Goal: Transaction & Acquisition: Purchase product/service

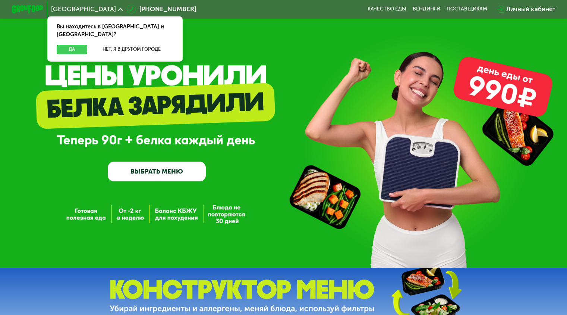
click at [69, 45] on button "Да" at bounding box center [72, 49] width 30 height 9
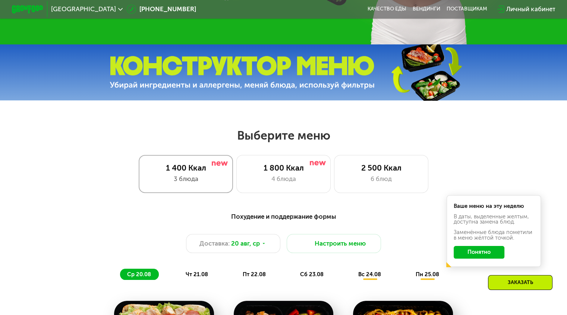
scroll to position [224, 0]
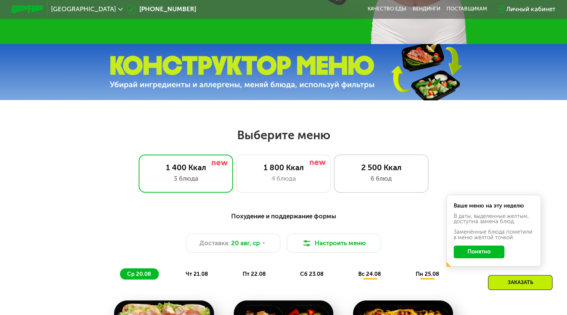
click at [398, 182] on div "6 блюд" at bounding box center [382, 178] width 78 height 9
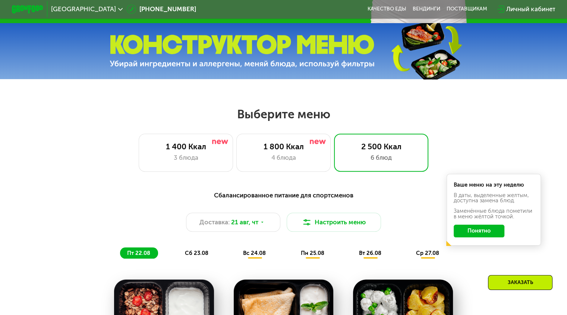
scroll to position [261, 0]
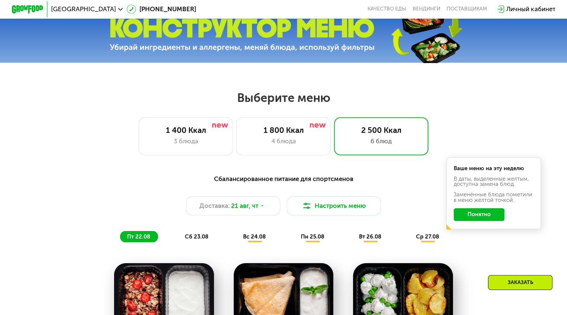
click at [476, 220] on button "Понятно" at bounding box center [479, 214] width 51 height 13
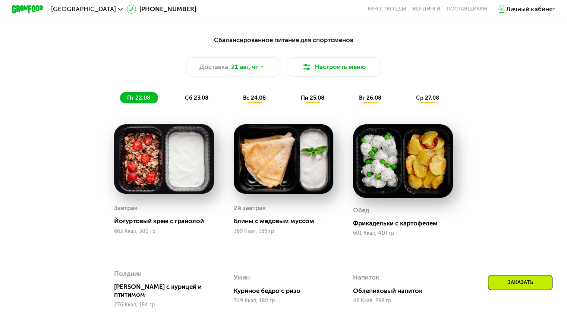
scroll to position [448, 0]
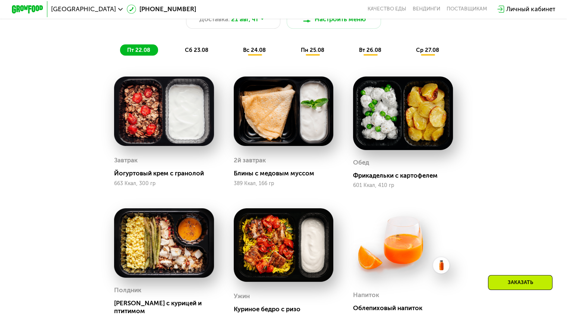
click at [318, 52] on span "пн 25.08" at bounding box center [313, 50] width 24 height 7
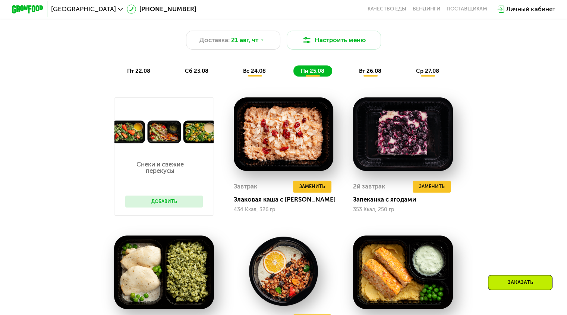
scroll to position [373, 0]
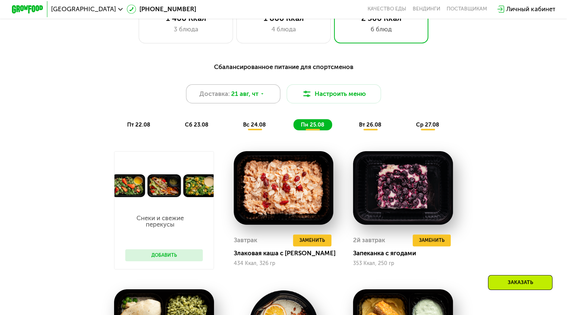
click at [253, 99] on span "21 авг, чт" at bounding box center [244, 93] width 27 height 9
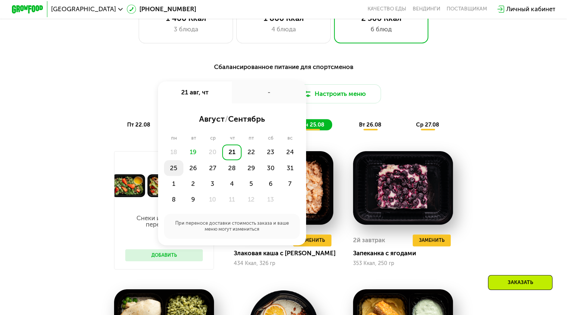
click at [184, 172] on div "25" at bounding box center [193, 168] width 19 height 16
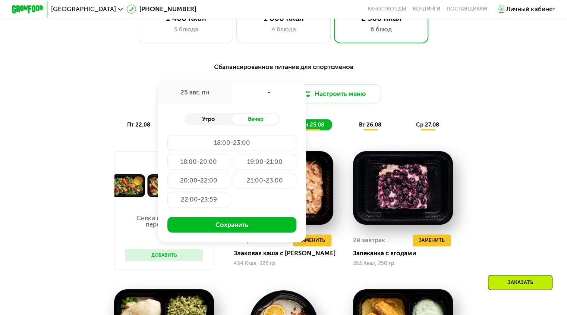
click at [206, 124] on div "Утро" at bounding box center [208, 119] width 47 height 11
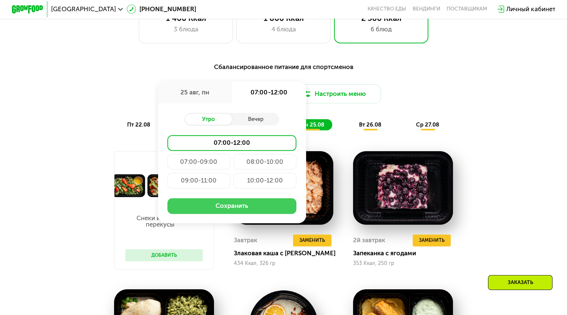
click at [239, 210] on button "Сохранить" at bounding box center [232, 206] width 129 height 16
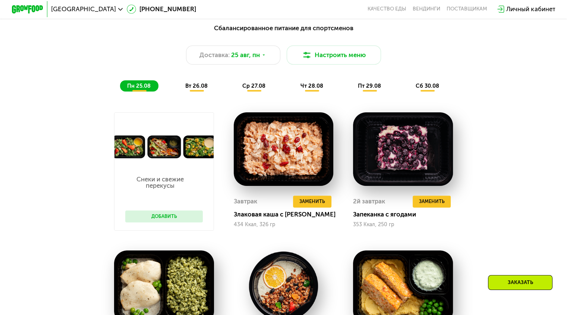
scroll to position [410, 0]
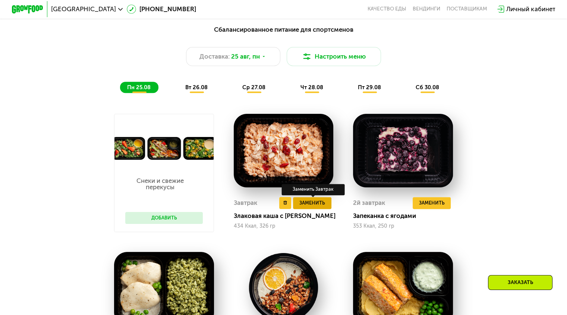
click at [322, 207] on span "Заменить" at bounding box center [313, 203] width 26 height 8
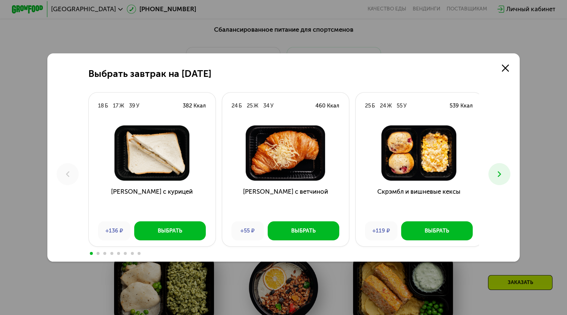
click at [504, 173] on icon at bounding box center [499, 173] width 9 height 9
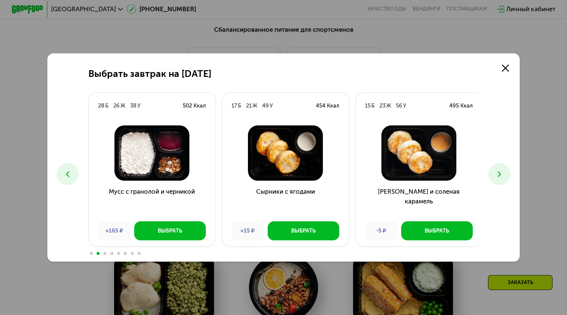
click at [501, 174] on icon at bounding box center [499, 173] width 9 height 9
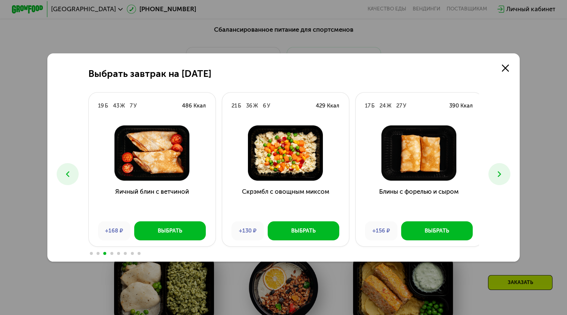
click at [498, 179] on icon at bounding box center [499, 173] width 9 height 9
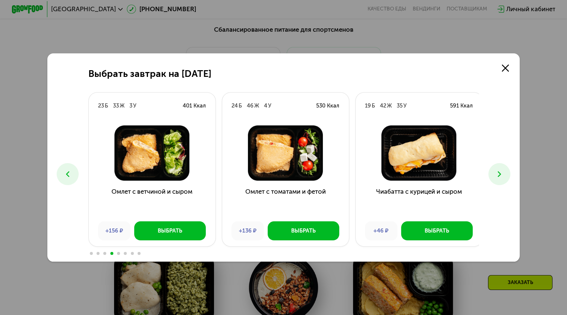
click at [497, 179] on icon at bounding box center [499, 173] width 9 height 9
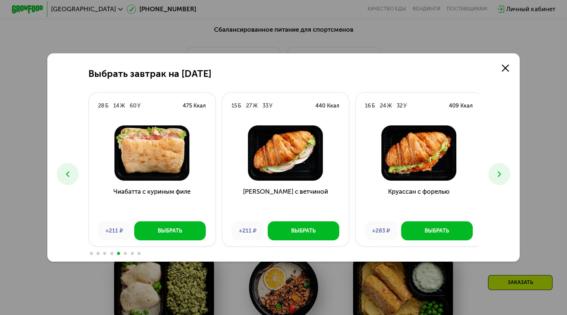
click at [498, 178] on icon at bounding box center [499, 173] width 9 height 9
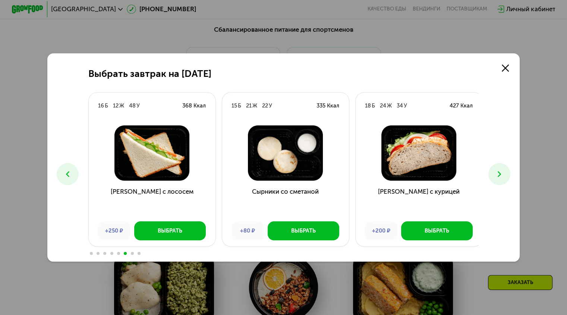
click at [499, 177] on icon at bounding box center [499, 173] width 9 height 9
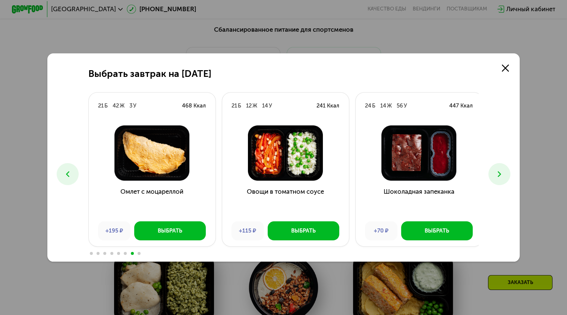
click at [498, 177] on icon at bounding box center [499, 173] width 9 height 9
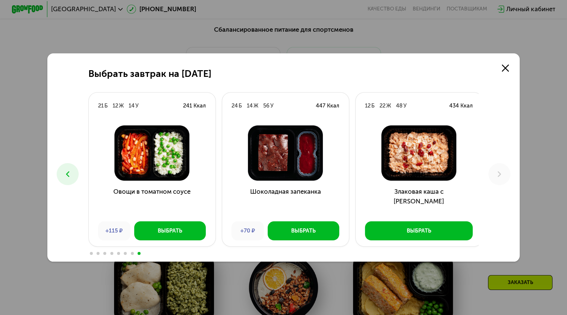
click at [63, 173] on icon at bounding box center [67, 173] width 9 height 9
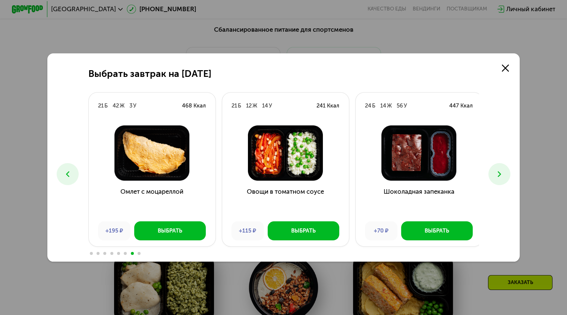
click at [63, 173] on icon at bounding box center [67, 173] width 9 height 9
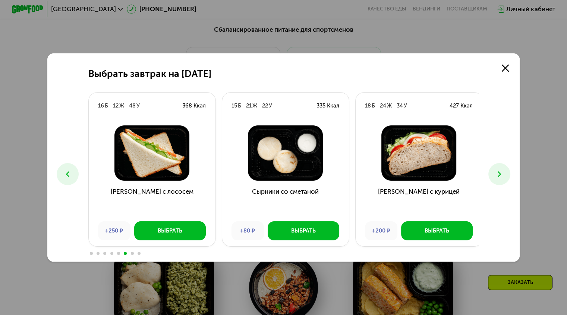
click at [63, 173] on icon at bounding box center [67, 173] width 9 height 9
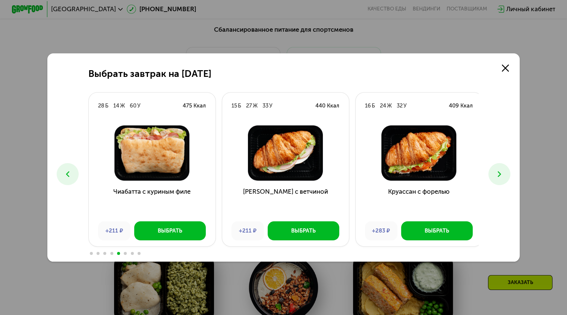
click at [63, 173] on icon at bounding box center [67, 173] width 9 height 9
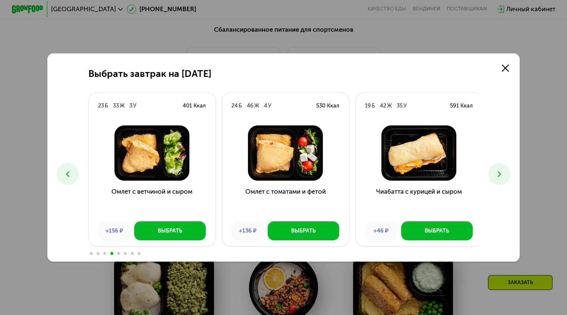
click at [63, 173] on icon at bounding box center [67, 173] width 9 height 9
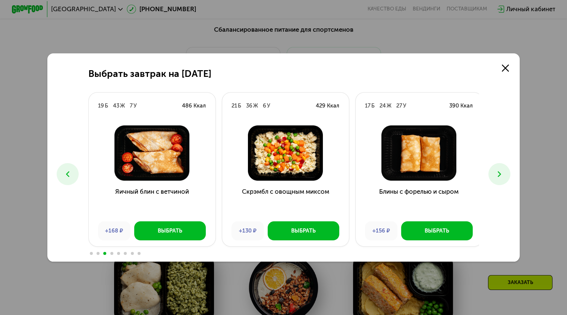
click at [63, 173] on icon at bounding box center [67, 173] width 9 height 9
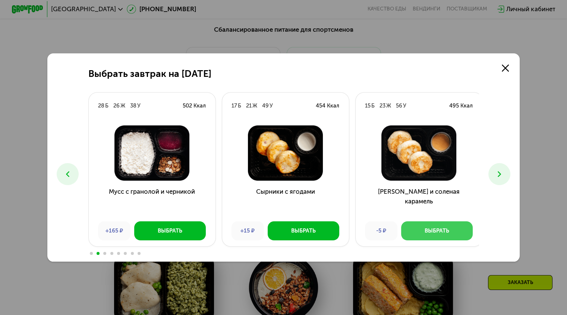
click at [420, 233] on button "Выбрать" at bounding box center [437, 230] width 72 height 19
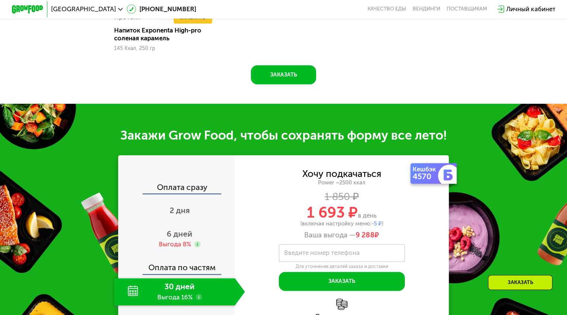
scroll to position [933, 0]
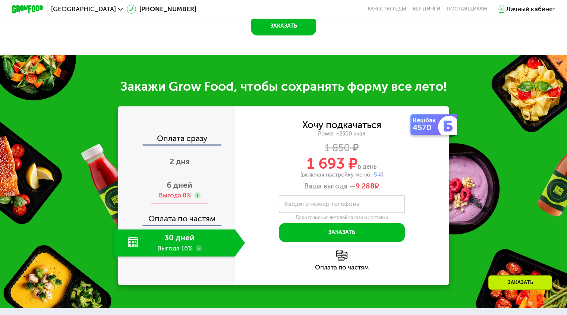
click at [178, 190] on span "6 дней" at bounding box center [180, 184] width 26 height 9
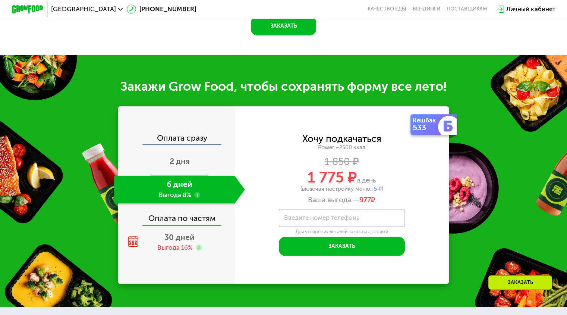
click at [195, 175] on div "2 дня" at bounding box center [179, 162] width 131 height 28
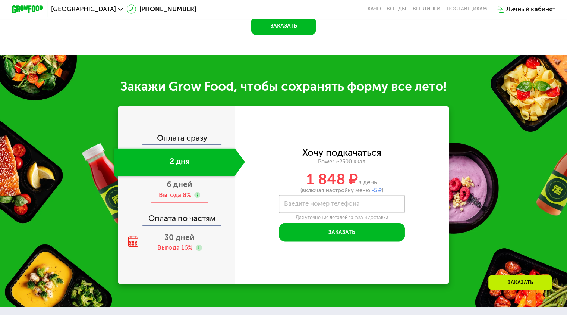
click at [174, 189] on span "6 дней" at bounding box center [180, 183] width 26 height 9
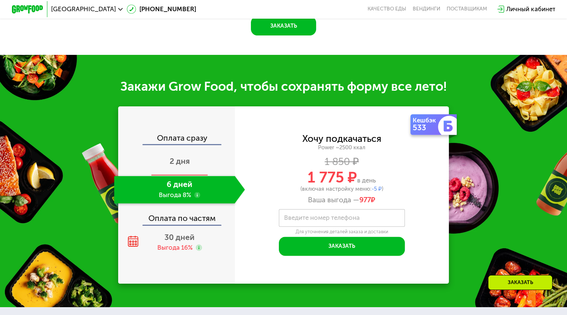
click at [178, 166] on span "2 дня" at bounding box center [180, 160] width 20 height 9
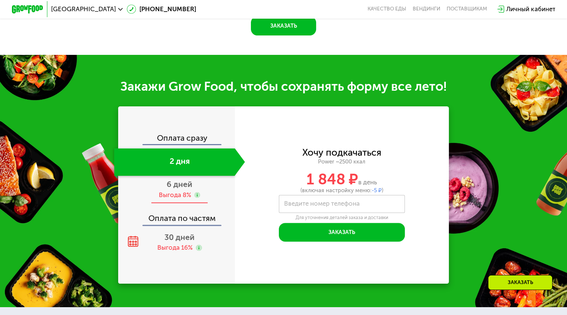
click at [171, 189] on span "6 дней" at bounding box center [180, 183] width 26 height 9
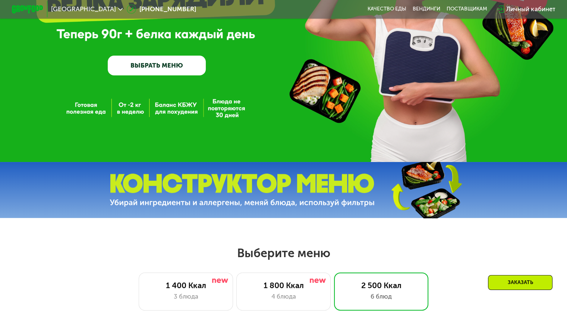
scroll to position [112, 0]
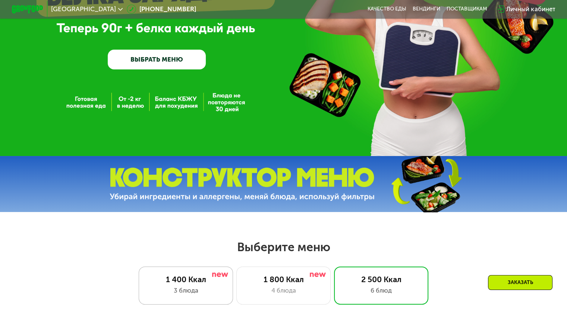
click at [172, 284] on div "1 400 Ккал" at bounding box center [186, 279] width 78 height 9
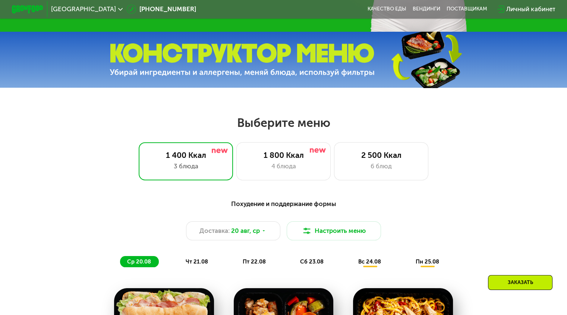
scroll to position [261, 0]
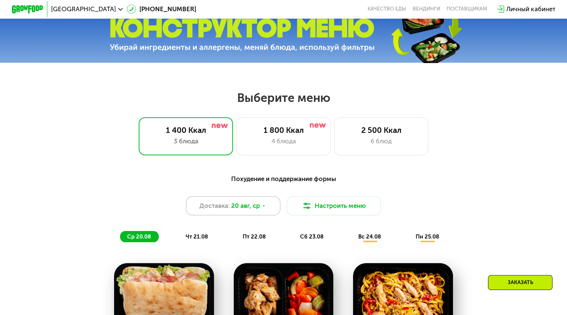
click at [252, 210] on span "20 авг, ср" at bounding box center [245, 205] width 29 height 9
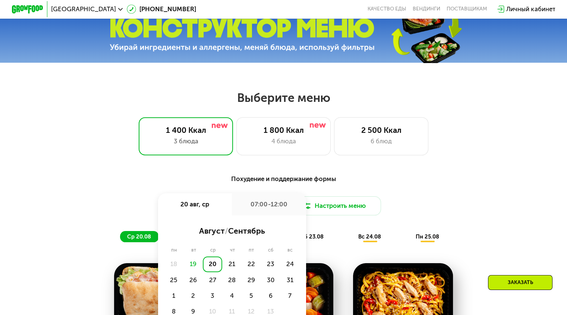
scroll to position [298, 0]
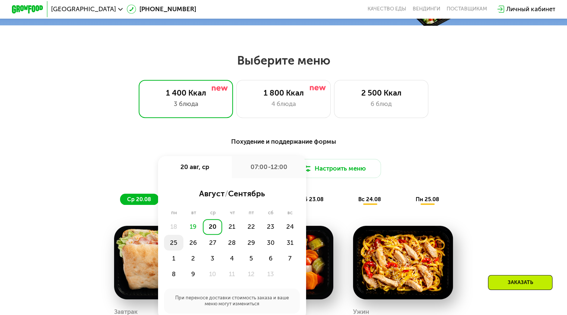
click at [184, 247] on div "25" at bounding box center [193, 243] width 19 height 16
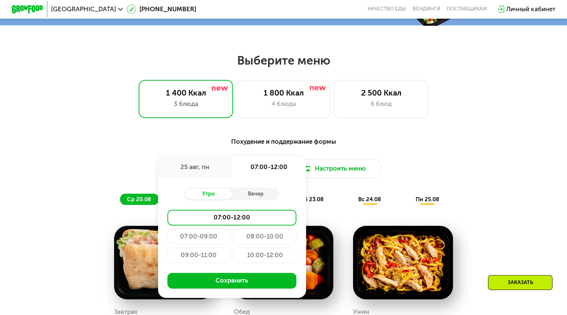
click at [253, 223] on div "07:00-12:00" at bounding box center [232, 218] width 129 height 16
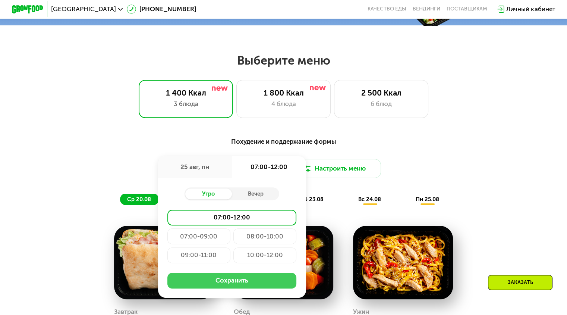
click at [237, 285] on button "Сохранить" at bounding box center [232, 281] width 129 height 16
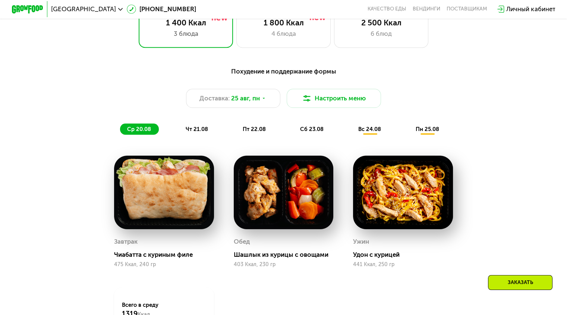
scroll to position [373, 0]
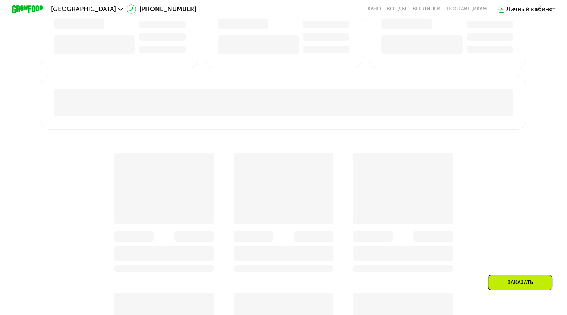
scroll to position [336, 0]
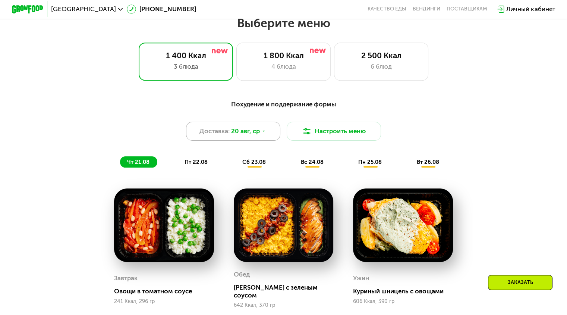
click at [250, 134] on span "20 авг, ср" at bounding box center [245, 130] width 29 height 9
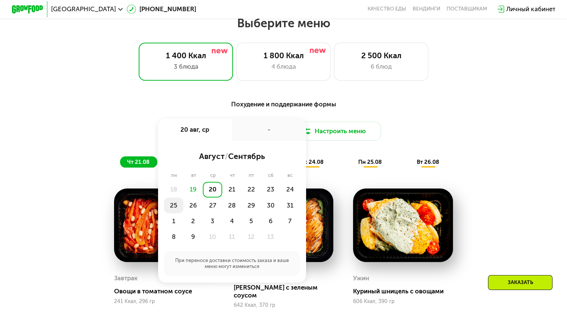
click at [184, 210] on div "25" at bounding box center [193, 205] width 19 height 16
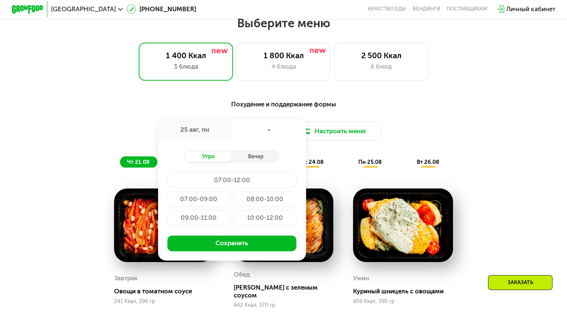
click at [224, 191] on div "07:00-12:00" at bounding box center [199, 199] width 63 height 16
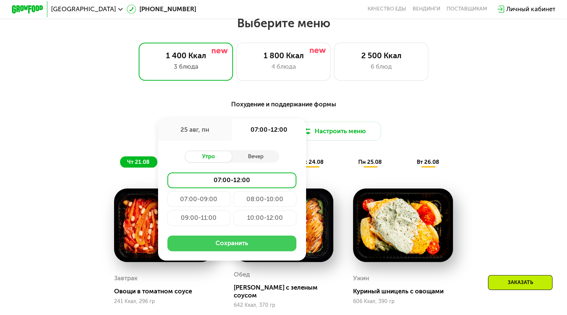
click at [236, 247] on button "Сохранить" at bounding box center [232, 243] width 129 height 16
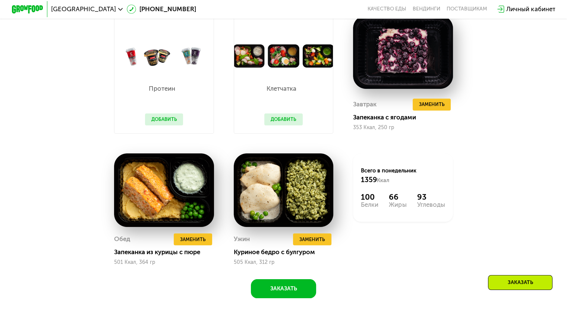
scroll to position [522, 0]
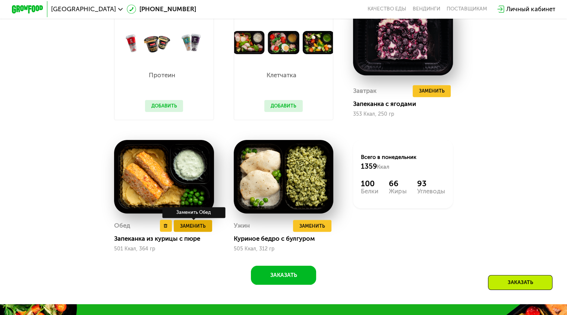
click at [194, 230] on span "Заменить" at bounding box center [193, 226] width 26 height 8
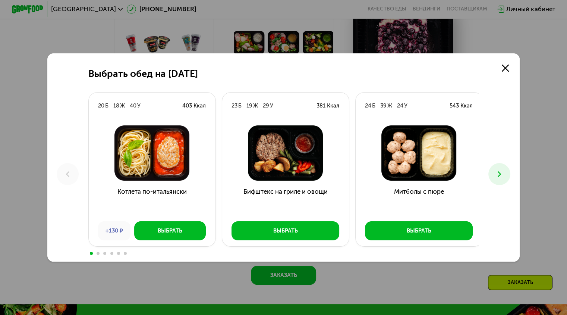
click at [501, 174] on icon at bounding box center [499, 173] width 9 height 9
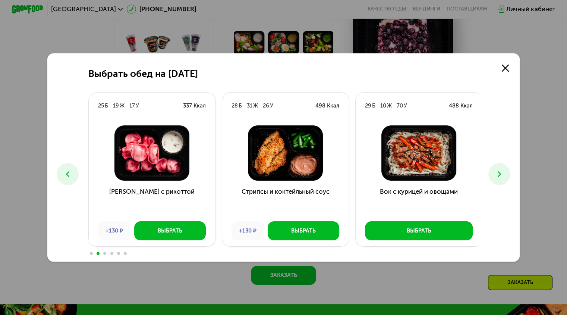
click at [501, 175] on icon at bounding box center [499, 173] width 9 height 9
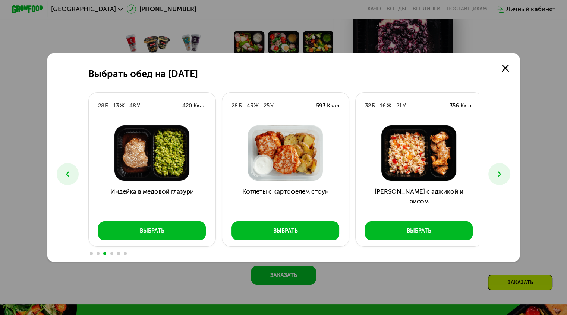
click at [500, 176] on icon at bounding box center [499, 173] width 9 height 9
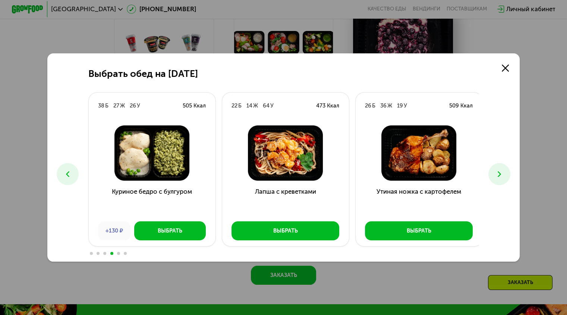
click at [501, 176] on use at bounding box center [499, 174] width 3 height 6
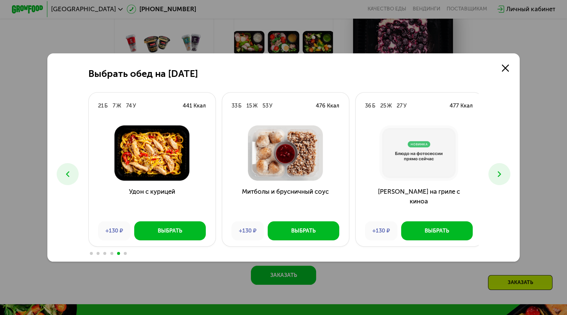
click at [500, 176] on use at bounding box center [499, 174] width 3 height 6
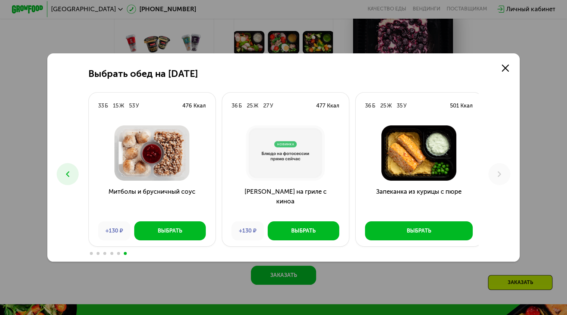
click at [64, 173] on icon at bounding box center [67, 173] width 9 height 9
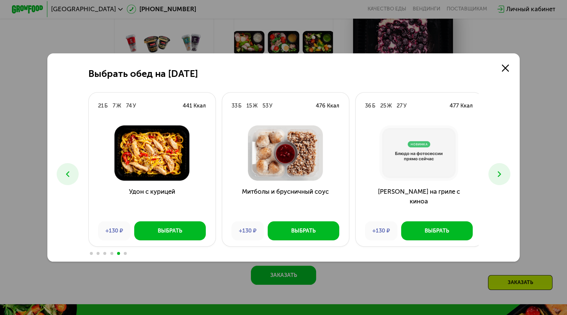
click at [64, 173] on icon at bounding box center [67, 173] width 9 height 9
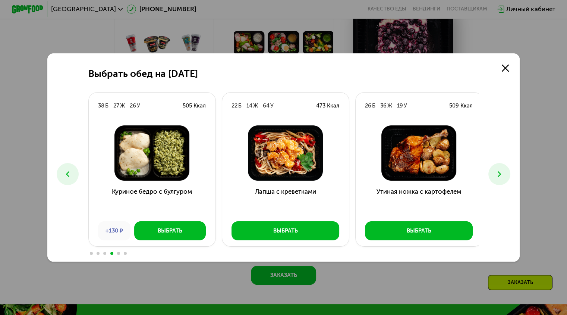
click at [64, 175] on icon at bounding box center [67, 173] width 9 height 9
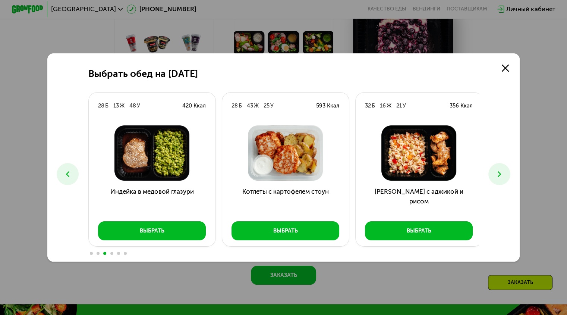
click at [504, 173] on icon at bounding box center [499, 173] width 9 height 9
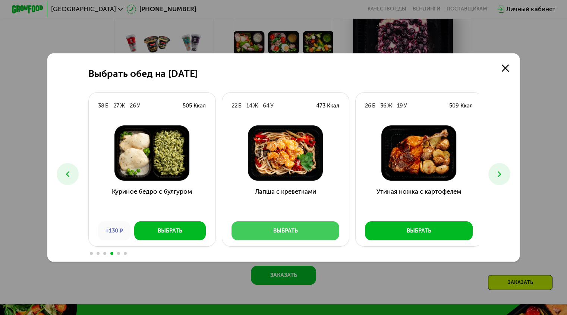
click at [288, 233] on div "Выбрать" at bounding box center [285, 231] width 25 height 8
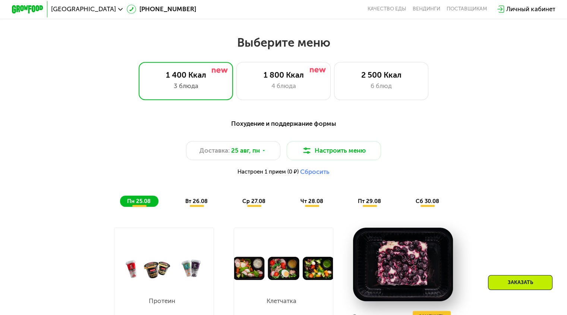
scroll to position [298, 0]
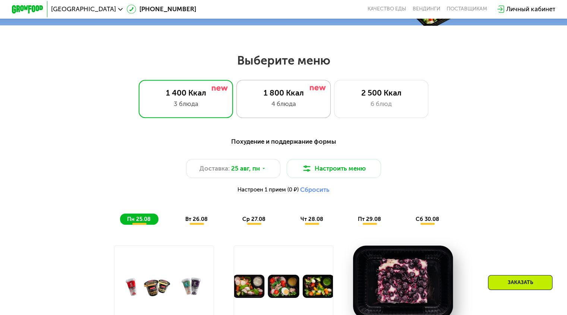
click at [301, 108] on div "4 блюда" at bounding box center [284, 103] width 78 height 9
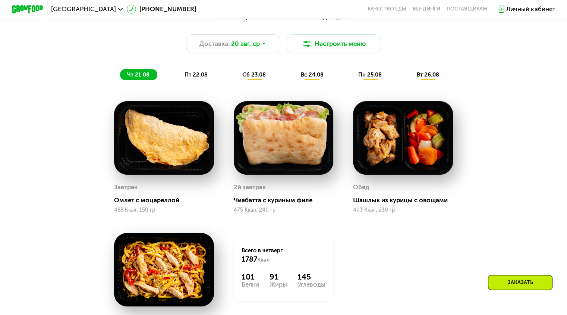
scroll to position [373, 0]
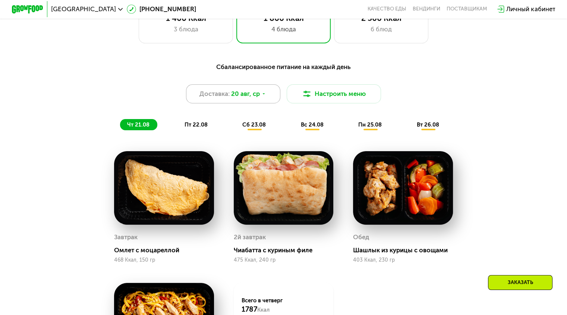
click at [258, 99] on span "20 авг, ср" at bounding box center [245, 93] width 29 height 9
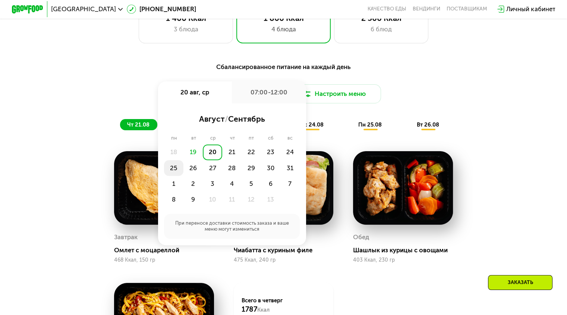
click at [184, 175] on div "25" at bounding box center [193, 168] width 19 height 16
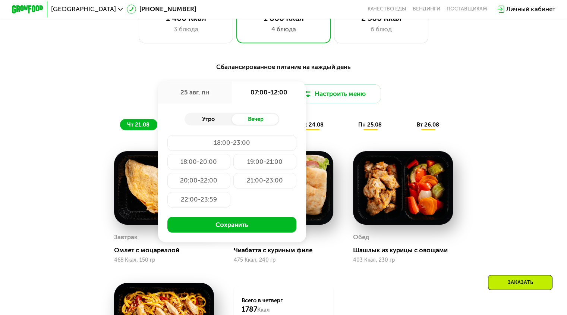
click at [214, 121] on div "Утро" at bounding box center [208, 119] width 47 height 11
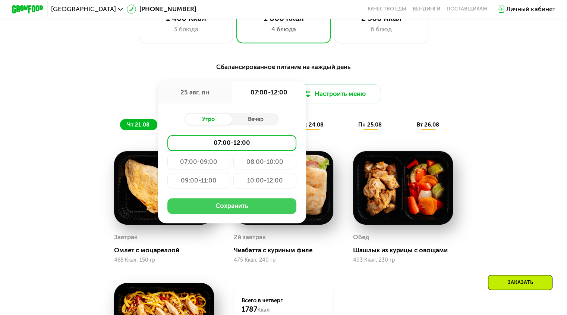
click at [237, 209] on button "Сохранить" at bounding box center [232, 206] width 129 height 16
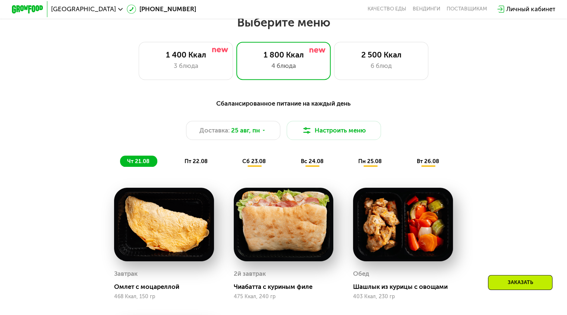
scroll to position [336, 0]
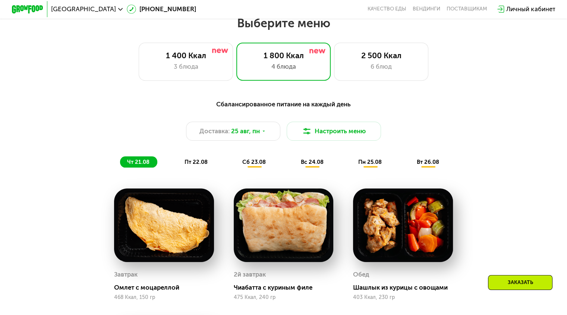
click at [317, 165] on span "вс 24.08" at bounding box center [312, 162] width 23 height 7
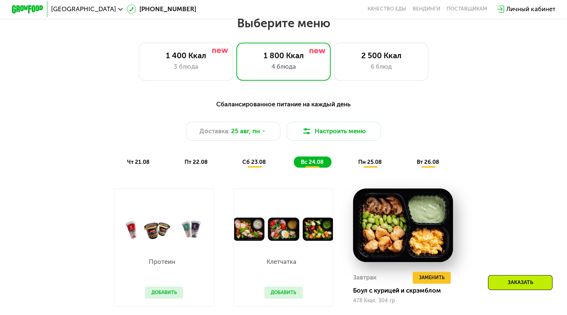
click at [374, 165] on span "пн 25.08" at bounding box center [371, 162] width 24 height 7
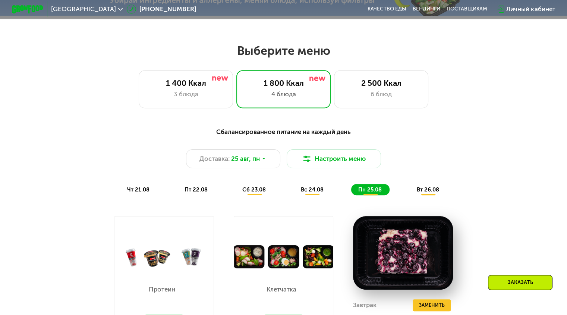
scroll to position [224, 0]
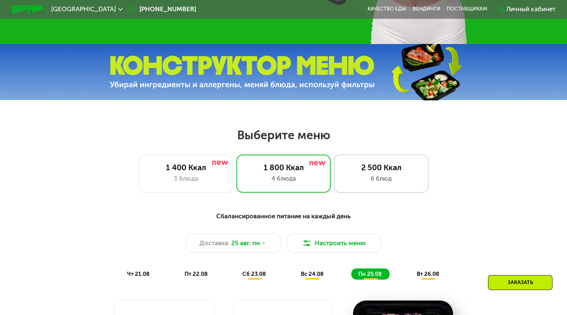
click at [380, 179] on div "6 блюд" at bounding box center [382, 178] width 78 height 9
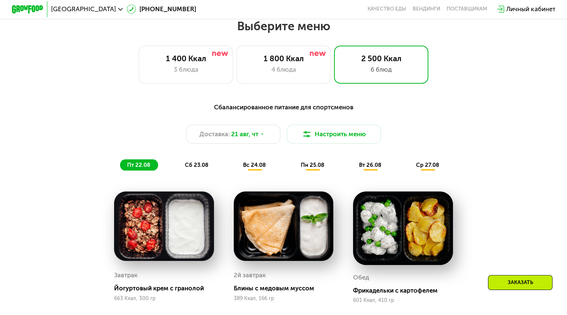
scroll to position [336, 0]
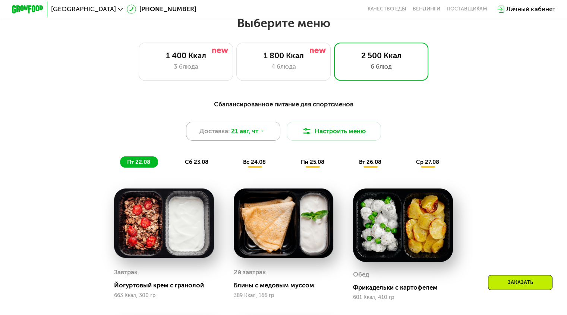
click at [245, 134] on span "21 авг, чт" at bounding box center [244, 130] width 27 height 9
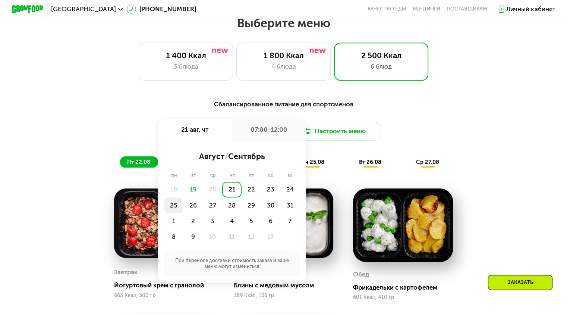
click at [184, 210] on div "25" at bounding box center [193, 205] width 19 height 16
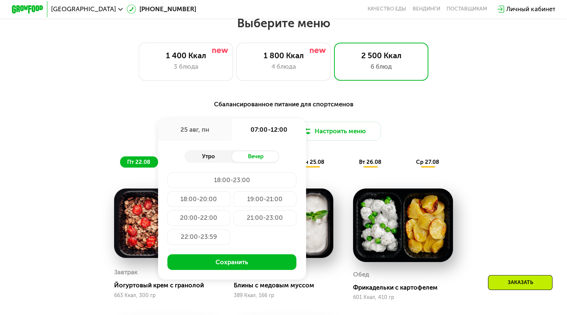
click at [214, 162] on div "Утро" at bounding box center [208, 156] width 47 height 11
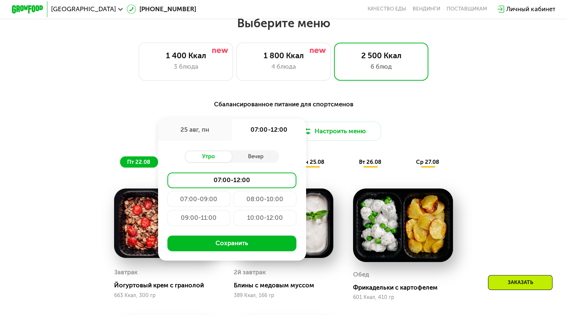
click at [228, 185] on div "07:00-12:00" at bounding box center [232, 180] width 129 height 16
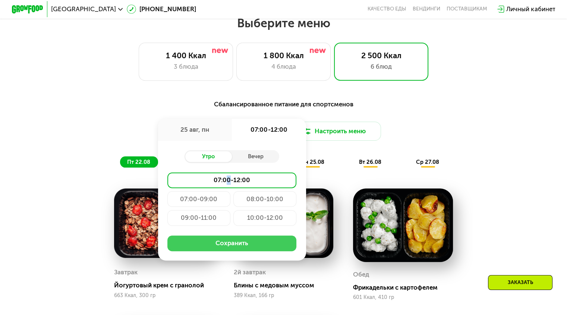
click at [250, 249] on button "Сохранить" at bounding box center [232, 243] width 129 height 16
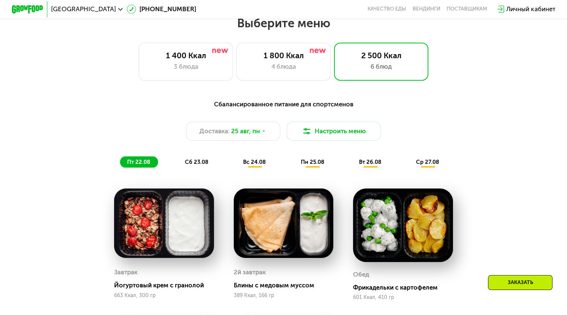
click at [308, 165] on span "пн 25.08" at bounding box center [313, 162] width 24 height 7
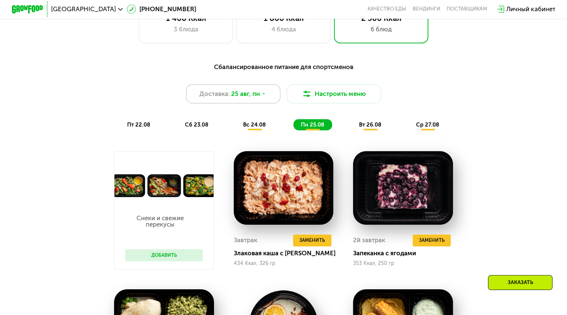
scroll to position [187, 0]
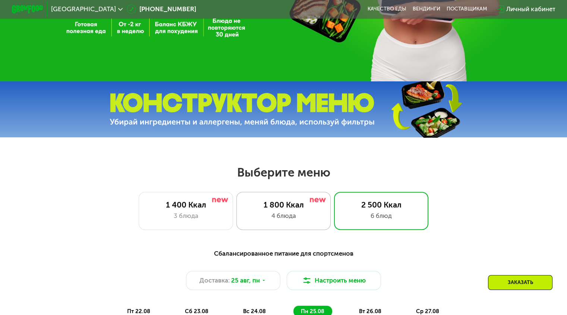
click at [268, 221] on div "4 блюда" at bounding box center [284, 215] width 78 height 9
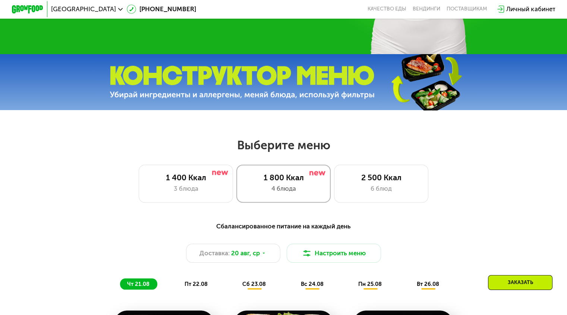
scroll to position [298, 0]
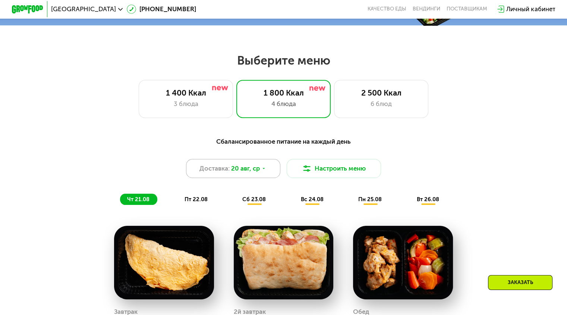
click at [253, 173] on span "20 авг, ср" at bounding box center [245, 168] width 29 height 9
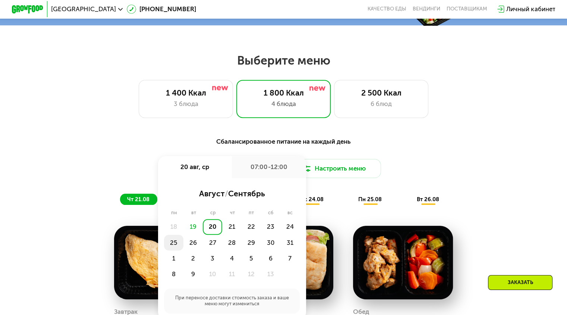
click at [184, 247] on div "25" at bounding box center [193, 243] width 19 height 16
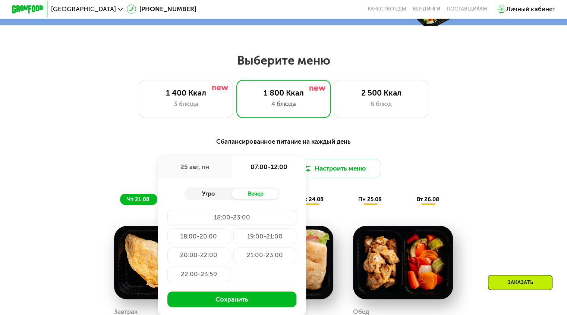
click at [217, 196] on div "Утро" at bounding box center [208, 193] width 47 height 11
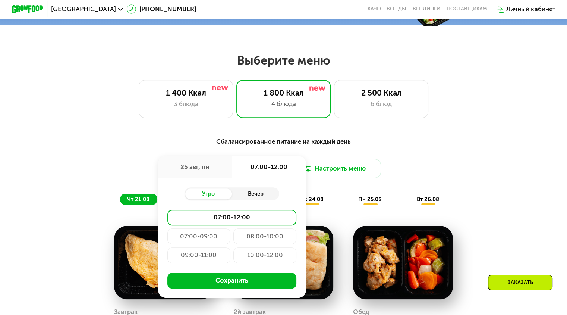
click at [255, 199] on div "Вечер" at bounding box center [255, 193] width 47 height 11
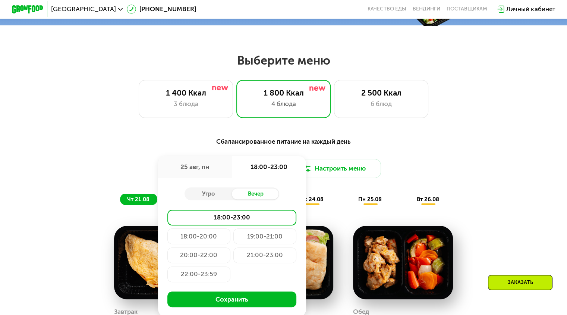
click at [234, 260] on div "20:00-22:00" at bounding box center [265, 255] width 63 height 16
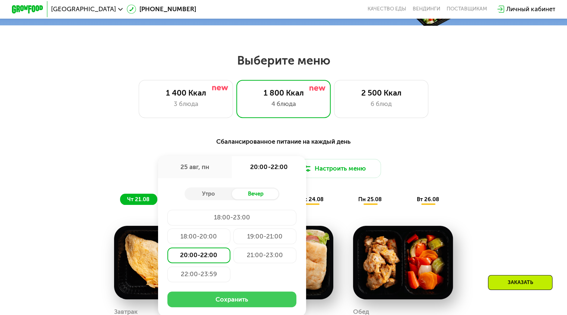
click at [230, 303] on button "Сохранить" at bounding box center [232, 299] width 129 height 16
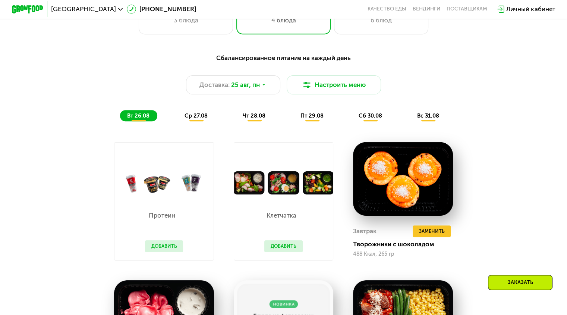
scroll to position [336, 0]
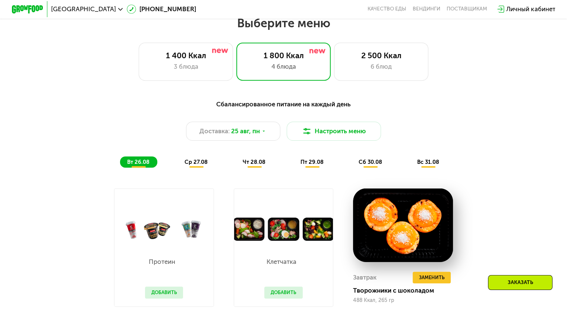
click at [206, 163] on span "ср 27.08" at bounding box center [196, 162] width 23 height 7
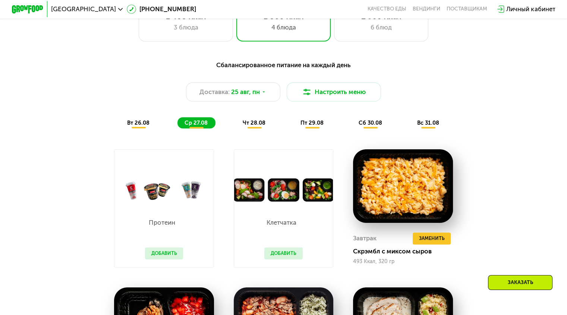
scroll to position [373, 0]
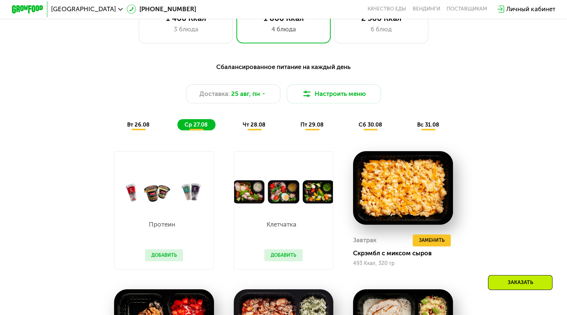
click at [261, 127] on span "чт 28.08" at bounding box center [254, 124] width 23 height 7
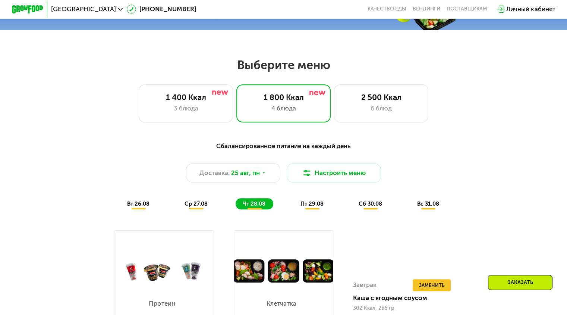
scroll to position [298, 0]
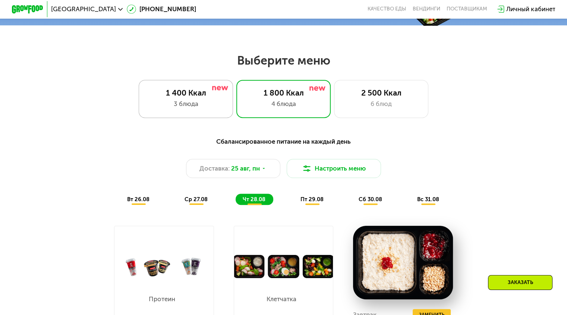
click at [201, 97] on div "1 400 Ккал" at bounding box center [186, 92] width 78 height 9
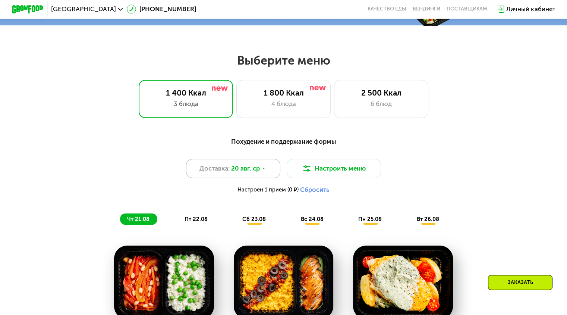
click at [254, 170] on span "20 авг, ср" at bounding box center [245, 168] width 29 height 9
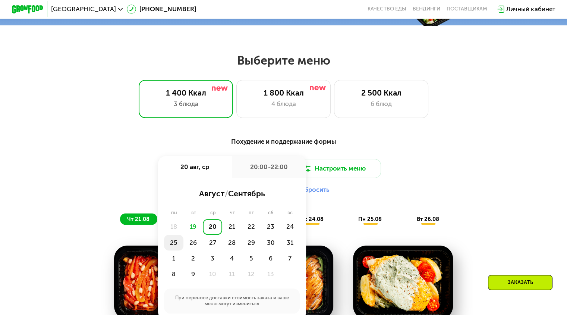
click at [184, 248] on div "25" at bounding box center [193, 243] width 19 height 16
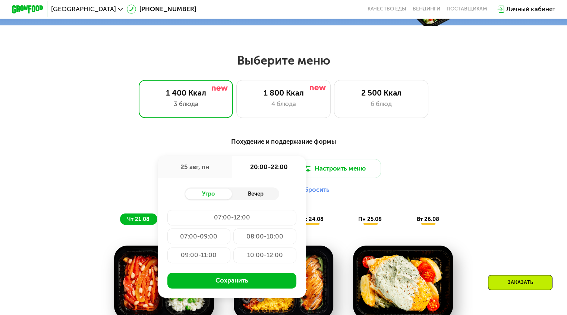
click at [254, 196] on div "Вечер" at bounding box center [255, 193] width 47 height 11
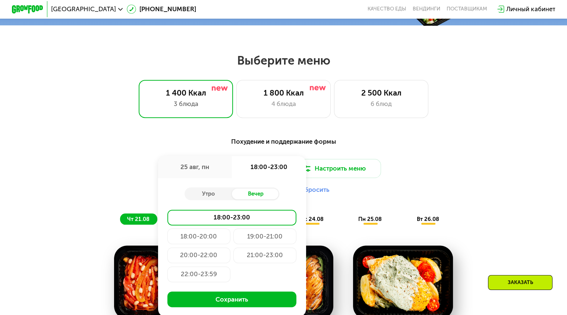
drag, startPoint x: 196, startPoint y: 260, endPoint x: 204, endPoint y: 263, distance: 8.6
click at [234, 260] on div "20:00-22:00" at bounding box center [265, 255] width 63 height 16
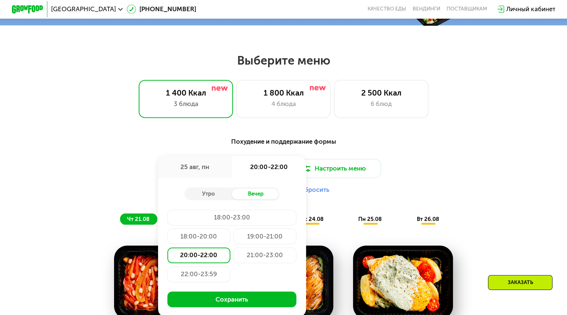
click at [246, 305] on button "Сохранить" at bounding box center [232, 299] width 129 height 16
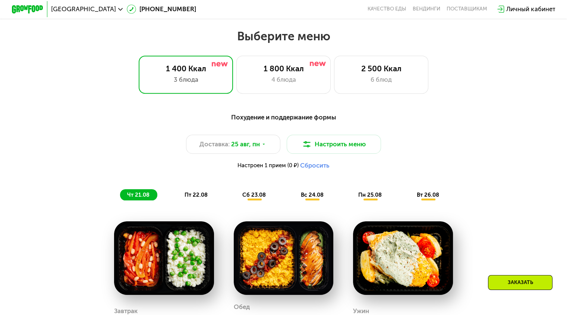
scroll to position [373, 0]
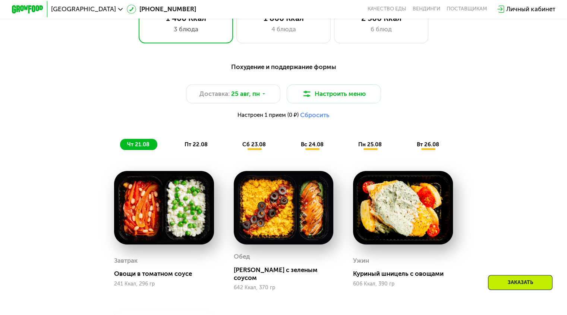
click at [428, 148] on span "вт 26.08" at bounding box center [428, 144] width 22 height 7
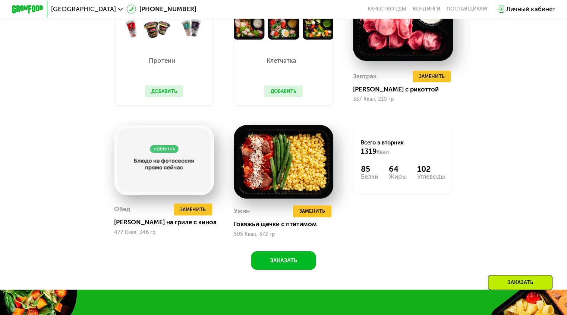
scroll to position [560, 0]
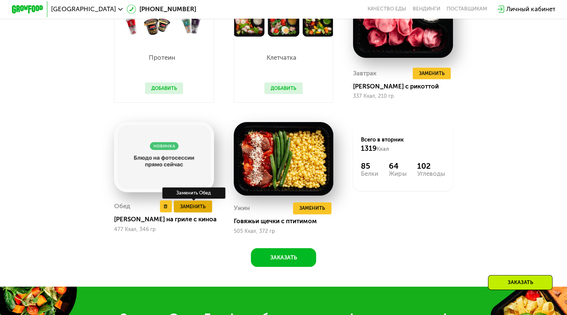
click at [193, 210] on span "Заменить" at bounding box center [193, 207] width 26 height 8
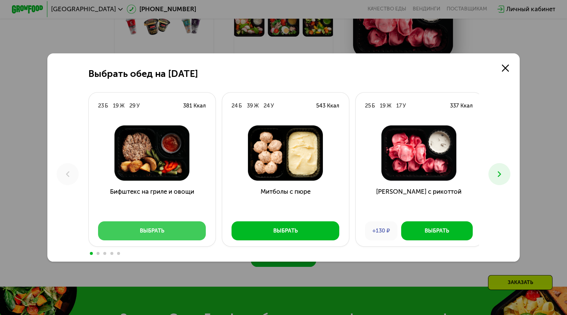
click at [163, 232] on button "Выбрать" at bounding box center [152, 230] width 108 height 19
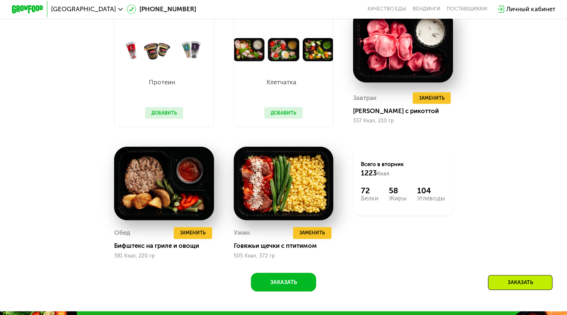
scroll to position [485, 0]
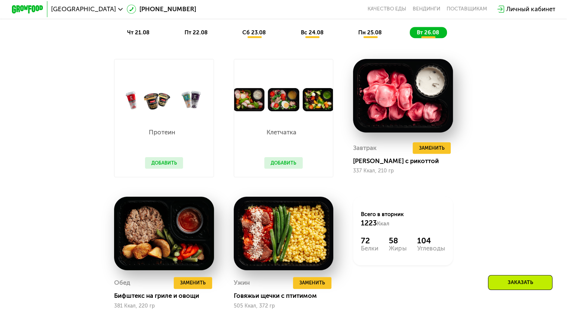
click at [288, 169] on button "Добавить" at bounding box center [284, 163] width 38 height 12
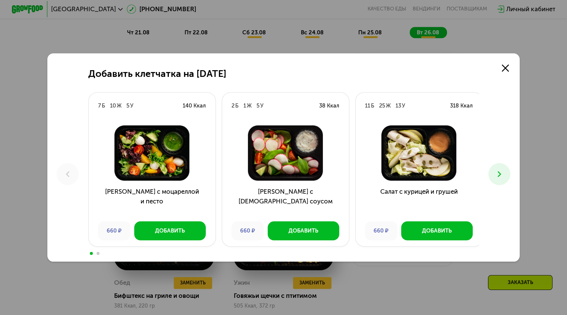
click at [504, 175] on icon at bounding box center [499, 173] width 9 height 9
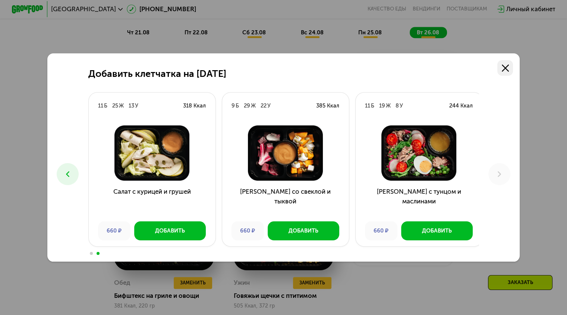
click at [505, 67] on icon at bounding box center [505, 68] width 7 height 7
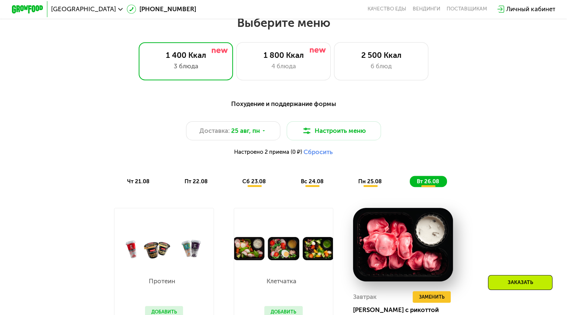
scroll to position [336, 0]
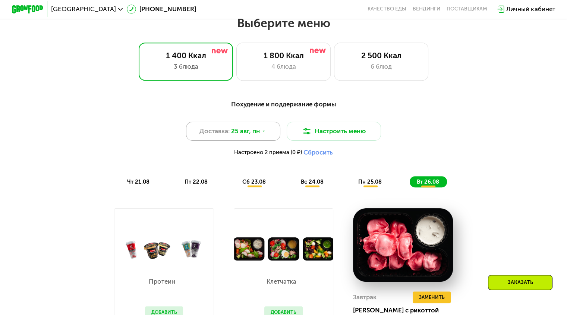
click at [261, 136] on div "Доставка: 25 авг, пн" at bounding box center [233, 131] width 95 height 19
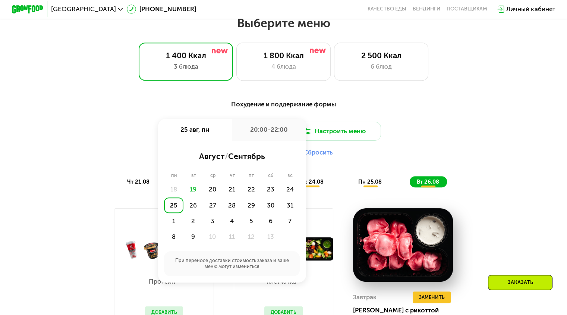
click at [173, 210] on div "25" at bounding box center [173, 205] width 19 height 16
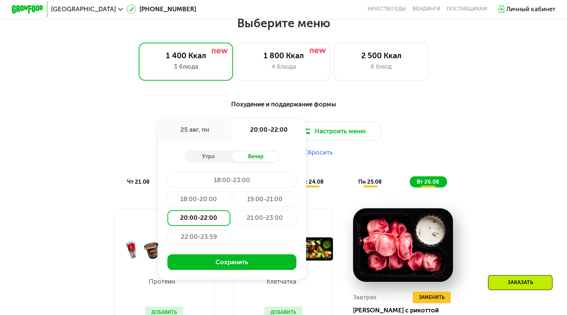
click at [210, 217] on div "20:00-22:00" at bounding box center [199, 218] width 63 height 16
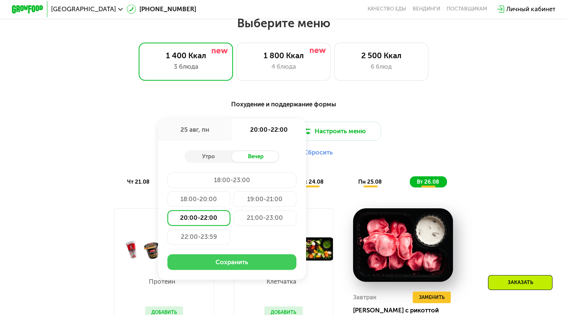
click at [241, 265] on button "Сохранить" at bounding box center [232, 262] width 129 height 16
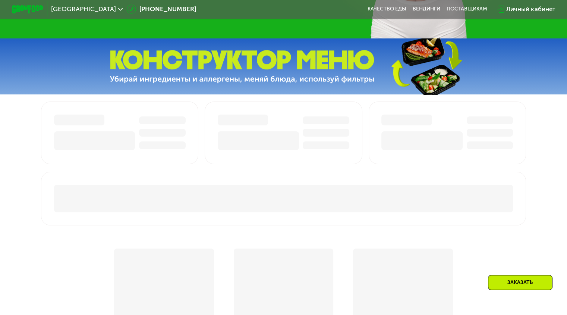
scroll to position [373, 0]
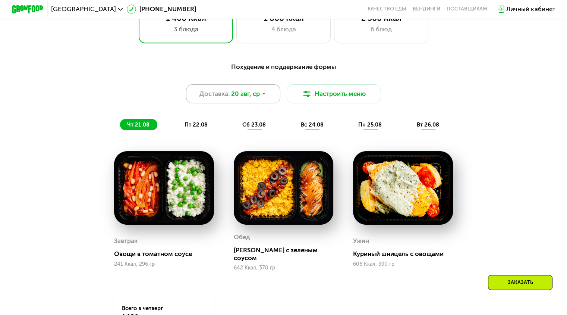
click at [243, 99] on span "20 авг, ср" at bounding box center [245, 93] width 29 height 9
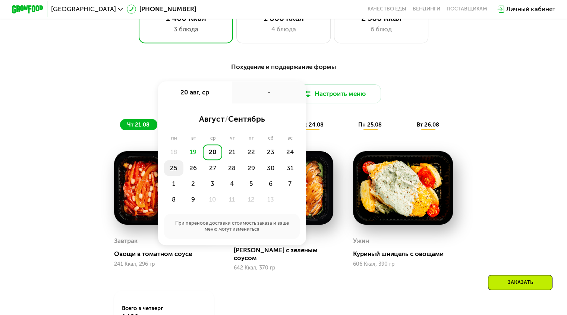
click at [184, 173] on div "25" at bounding box center [193, 168] width 19 height 16
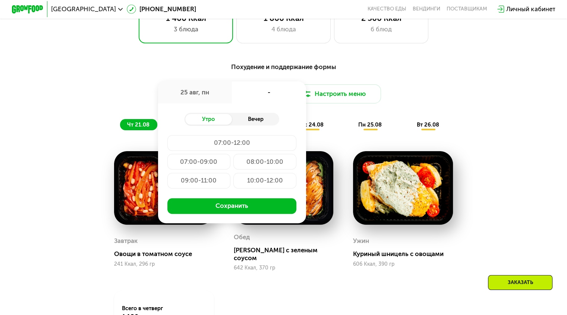
click at [250, 125] on div "Вечер" at bounding box center [255, 119] width 47 height 11
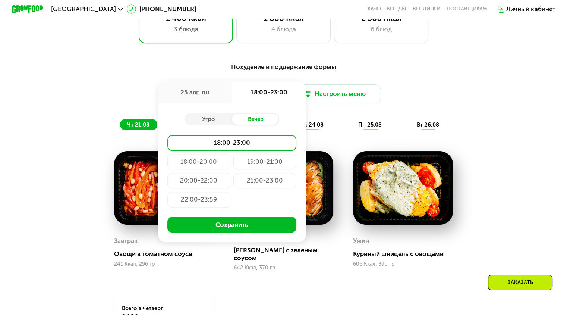
click at [234, 184] on div "20:00-22:00" at bounding box center [265, 181] width 63 height 16
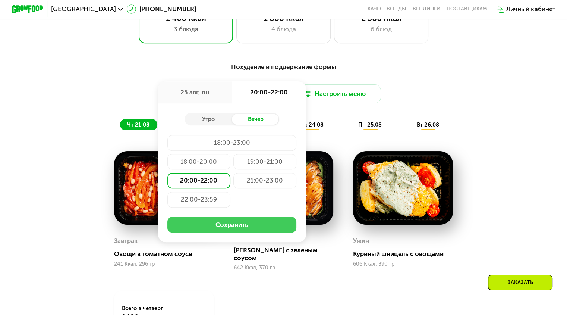
click at [246, 228] on button "Сохранить" at bounding box center [232, 225] width 129 height 16
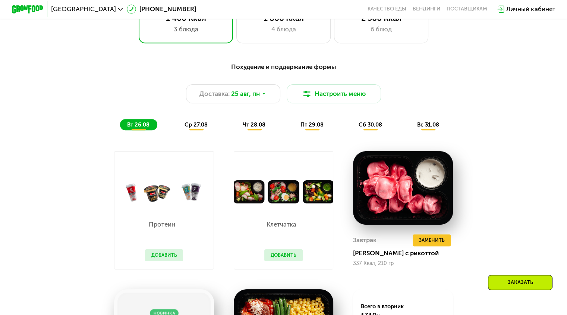
click at [198, 128] on span "ср 27.08" at bounding box center [196, 124] width 23 height 7
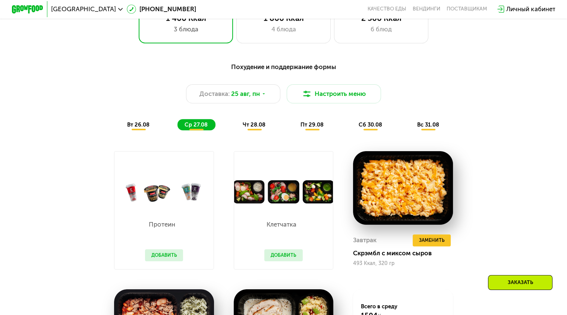
click at [256, 128] on span "чт 28.08" at bounding box center [254, 124] width 23 height 7
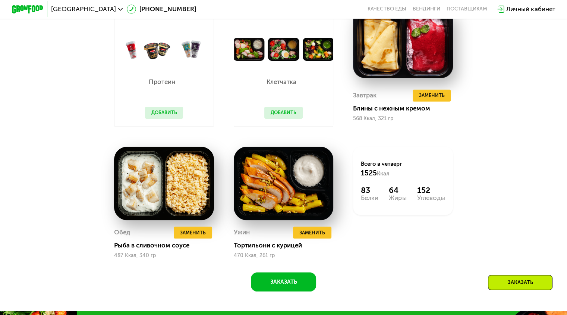
scroll to position [522, 0]
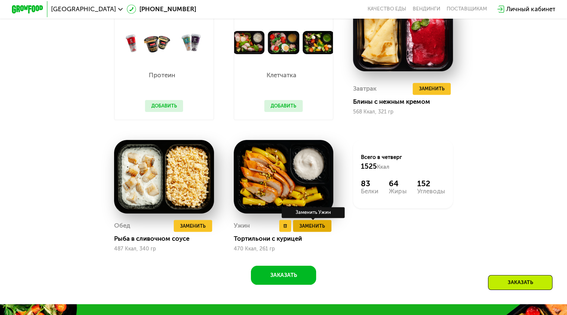
click at [320, 230] on span "Заменить" at bounding box center [313, 226] width 26 height 8
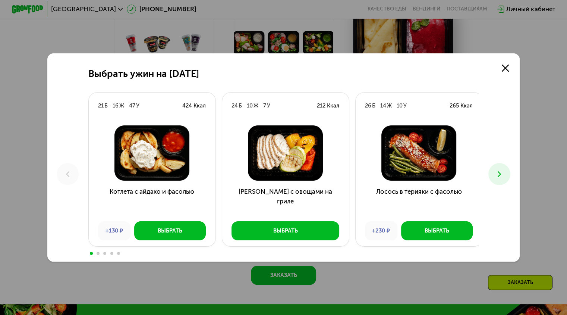
click at [501, 174] on use at bounding box center [499, 174] width 3 height 6
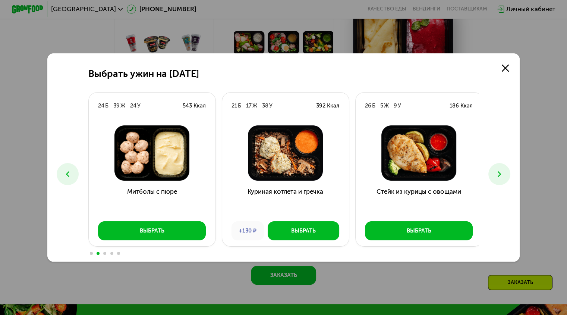
click at [501, 176] on icon at bounding box center [499, 173] width 9 height 9
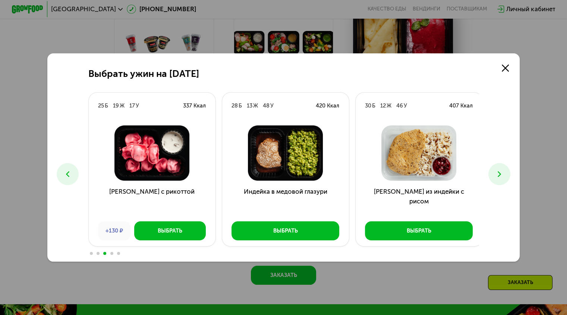
click at [501, 173] on use at bounding box center [499, 174] width 3 height 6
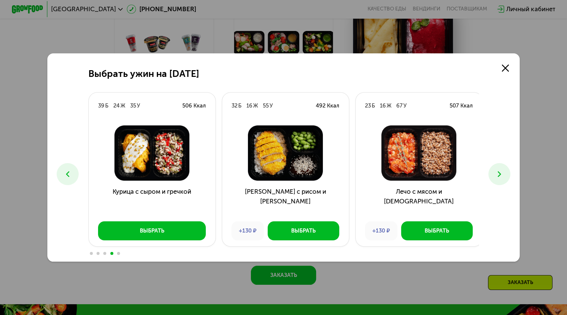
click at [500, 173] on icon at bounding box center [499, 173] width 9 height 9
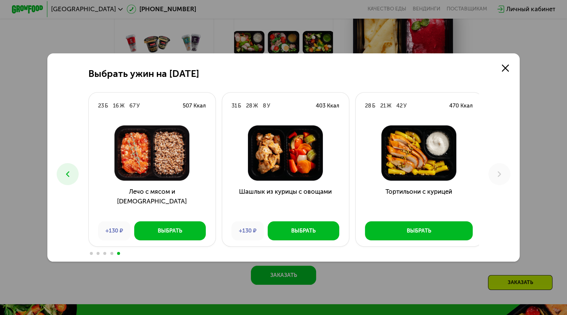
click at [66, 175] on icon at bounding box center [67, 173] width 9 height 9
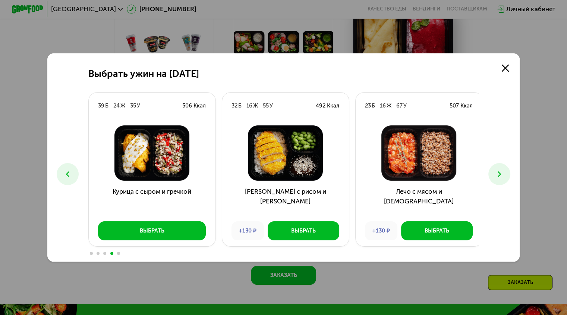
click at [66, 175] on icon at bounding box center [67, 173] width 9 height 9
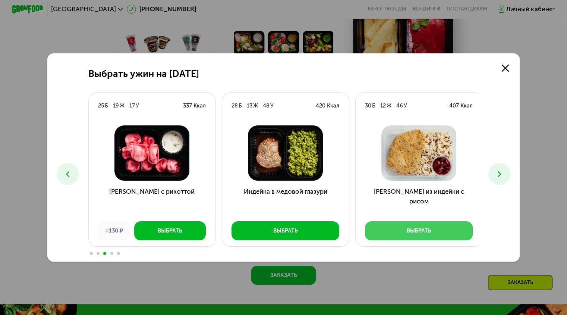
click at [425, 236] on button "Выбрать" at bounding box center [419, 230] width 108 height 19
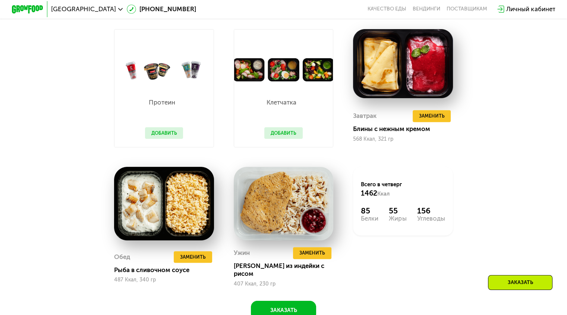
scroll to position [467, 0]
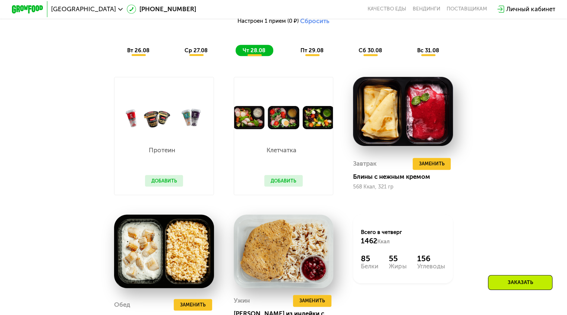
click at [157, 187] on button "Добавить" at bounding box center [164, 181] width 38 height 12
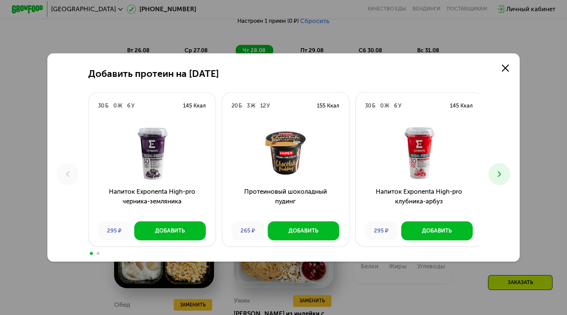
click at [504, 175] on icon at bounding box center [499, 173] width 9 height 9
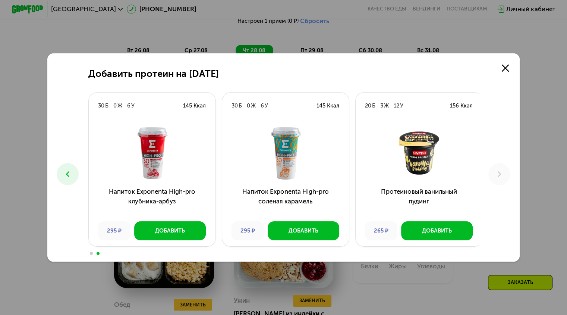
drag, startPoint x: 509, startPoint y: 69, endPoint x: 499, endPoint y: 78, distance: 13.7
click at [509, 69] on use at bounding box center [505, 68] width 7 height 7
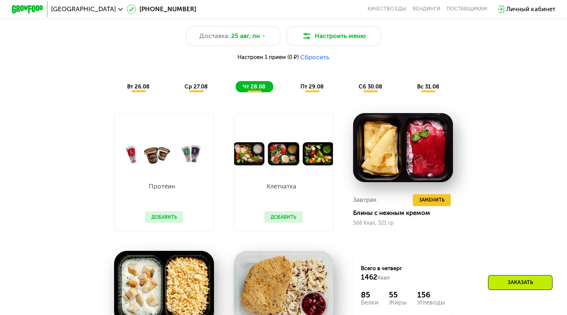
scroll to position [430, 0]
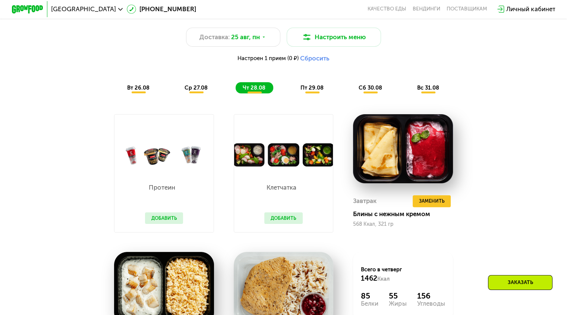
click at [313, 91] on span "пт 29.08" at bounding box center [312, 87] width 23 height 7
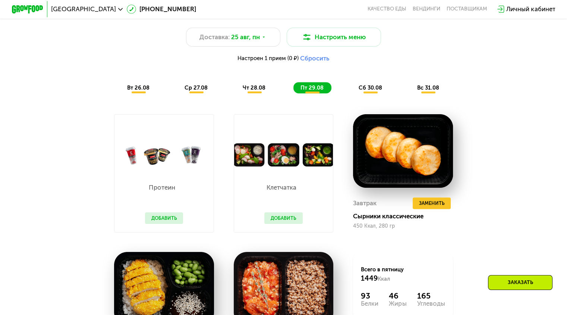
click at [368, 89] on span "сб 30.08" at bounding box center [371, 87] width 24 height 7
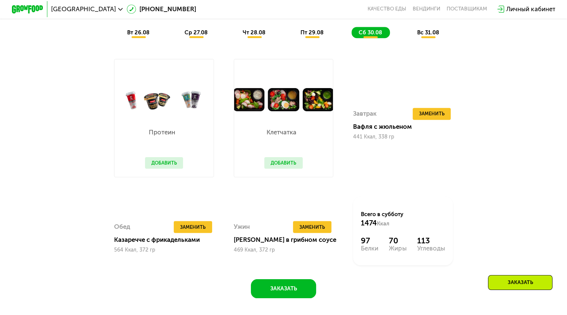
scroll to position [393, 0]
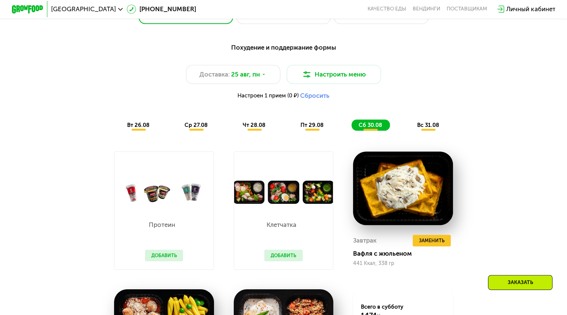
click at [440, 128] on span "вс 31.08" at bounding box center [429, 125] width 22 height 7
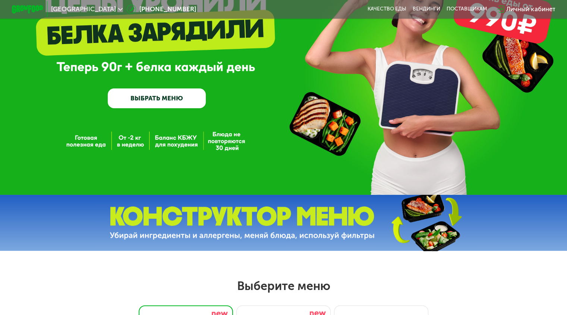
scroll to position [0, 0]
